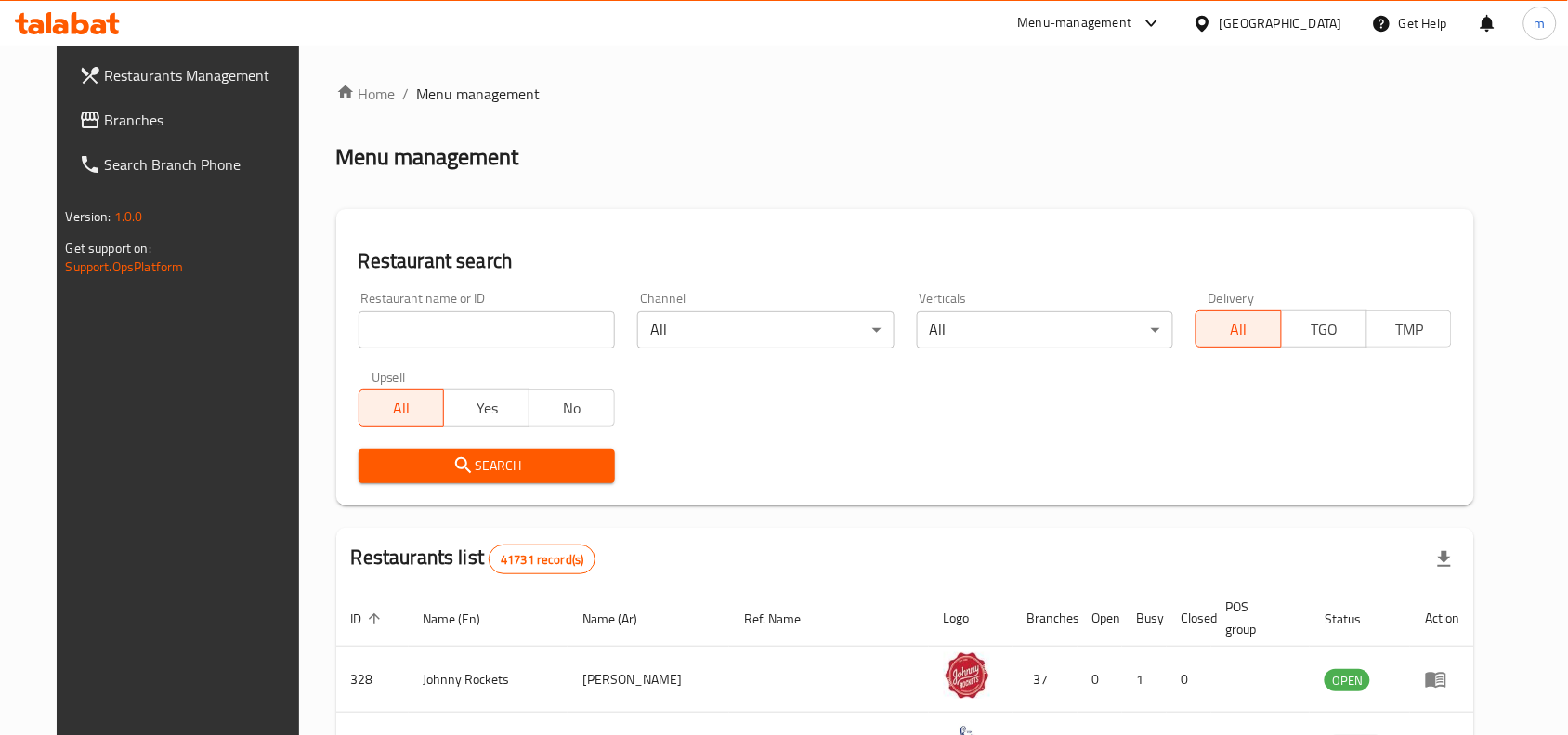
click at [1295, 20] on div "United Arab Emirates" at bounding box center [1281, 23] width 123 height 20
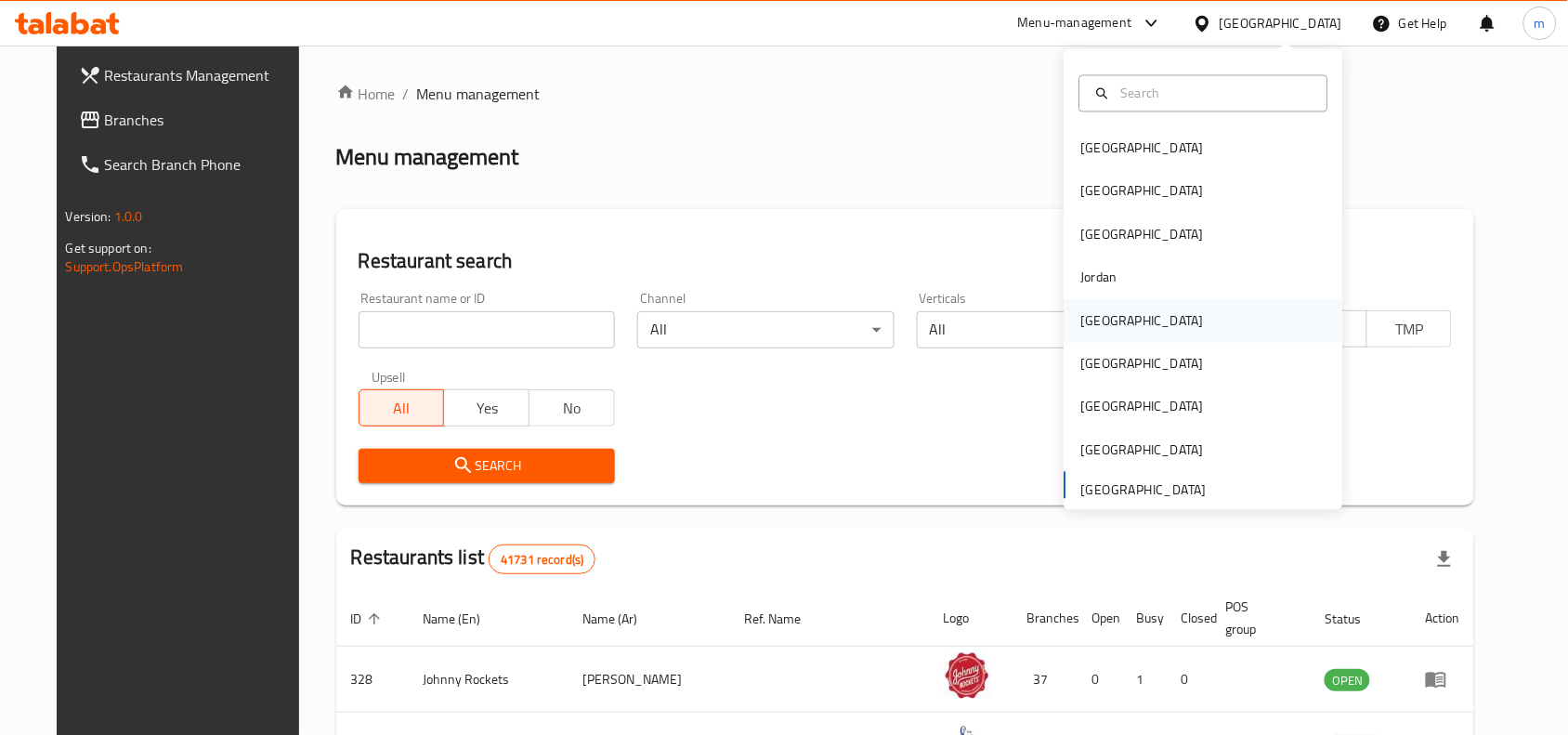
click at [1082, 328] on div "[GEOGRAPHIC_DATA]" at bounding box center [1143, 320] width 123 height 20
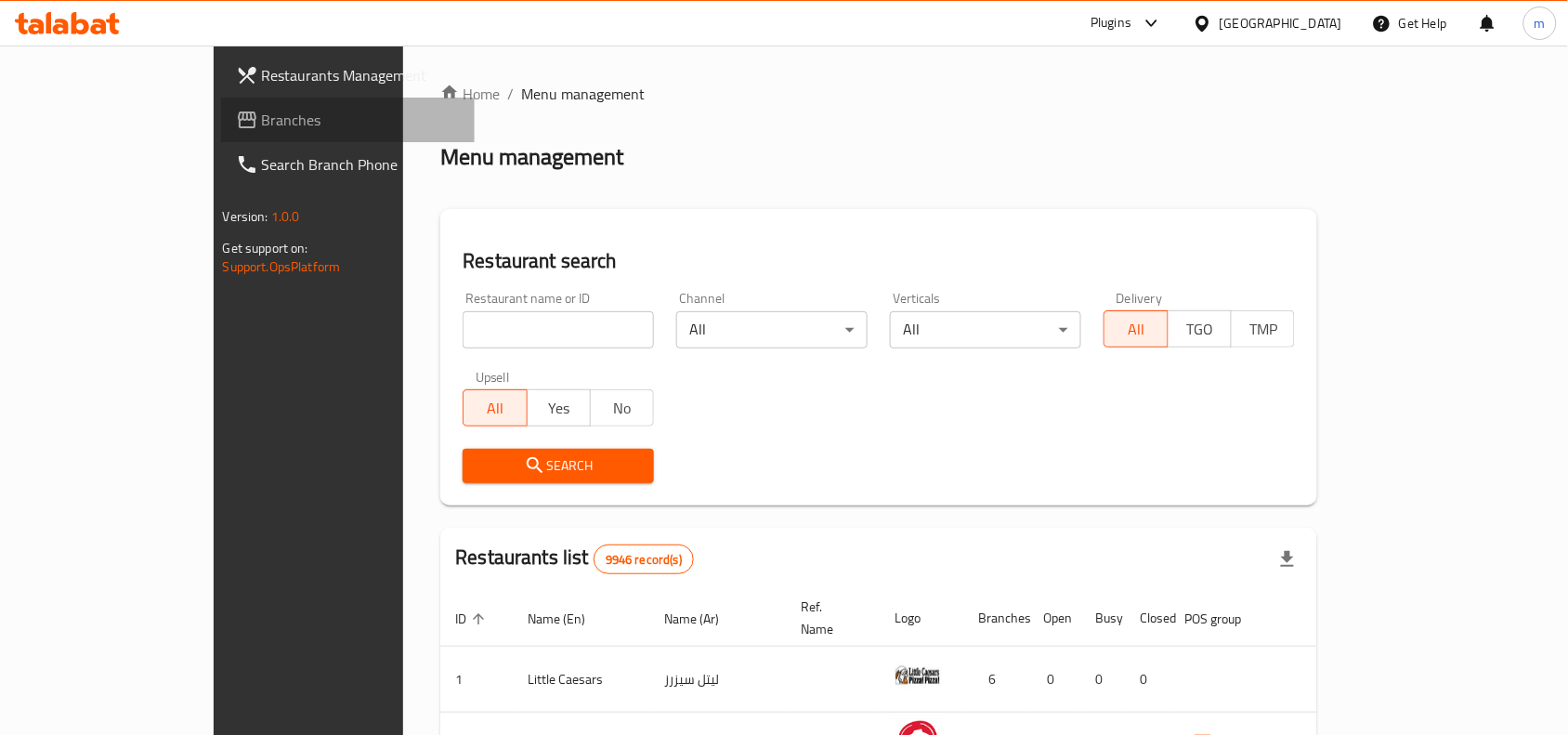
click at [262, 127] on span "Branches" at bounding box center [361, 119] width 199 height 22
